Goal: Find specific page/section: Find specific page/section

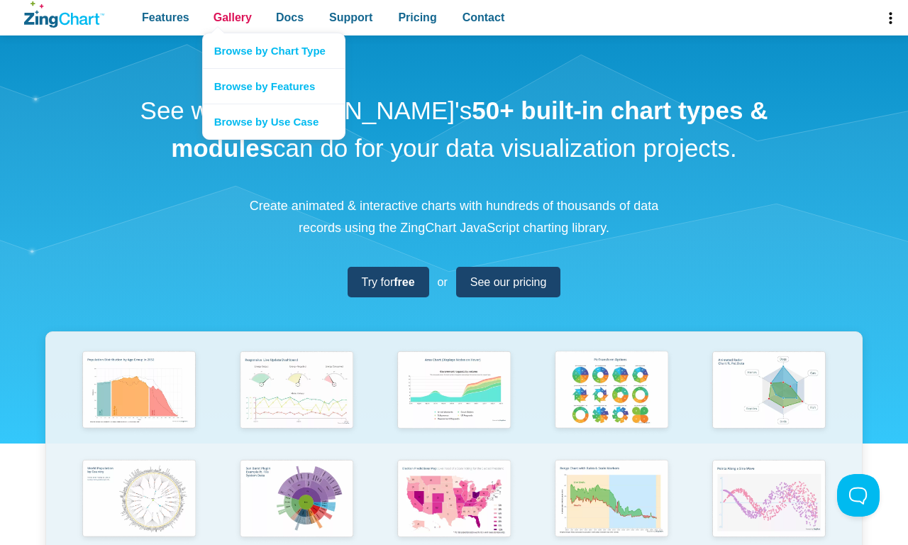
click at [232, 18] on span "Gallery" at bounding box center [233, 17] width 38 height 19
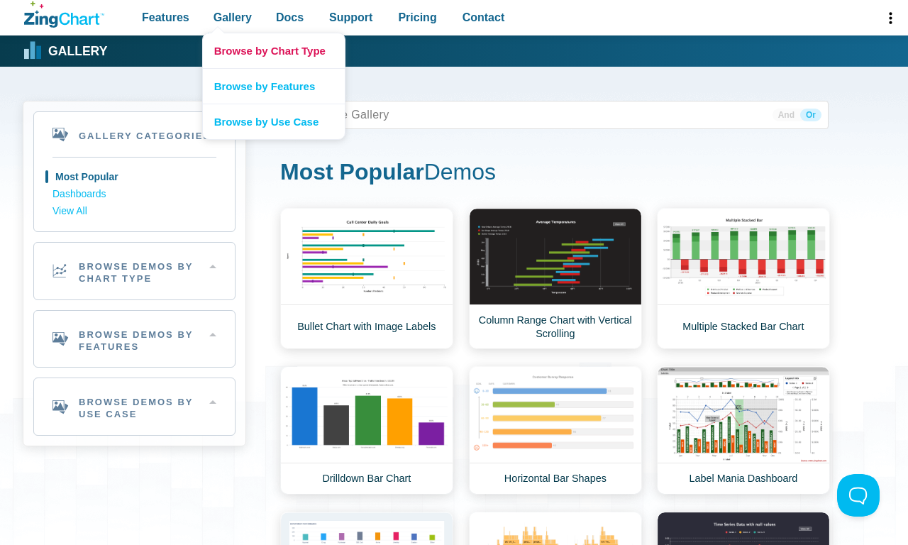
click at [273, 50] on link "Browse by Chart Type" at bounding box center [274, 50] width 142 height 35
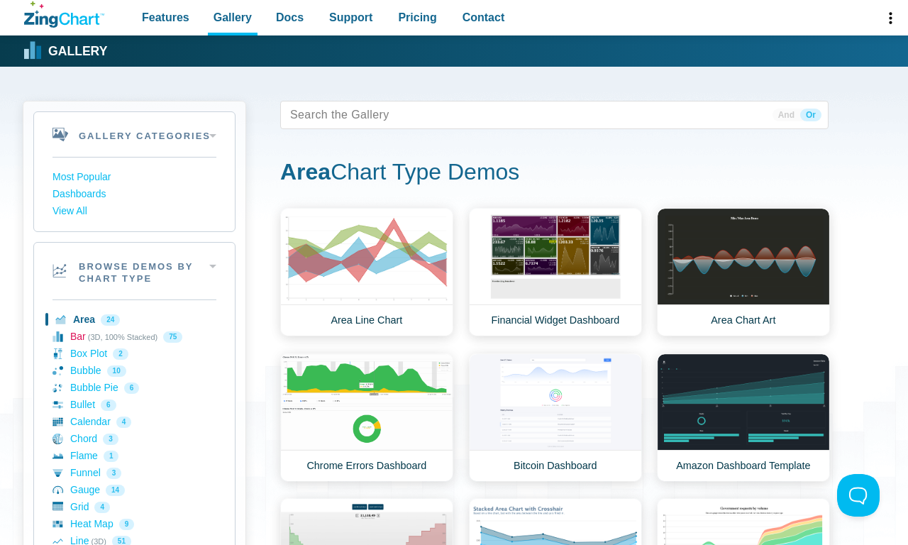
click at [134, 336] on link "Bar (3D, 100% Stacked) 75" at bounding box center [134, 336] width 164 height 17
